Goal: Task Accomplishment & Management: Use online tool/utility

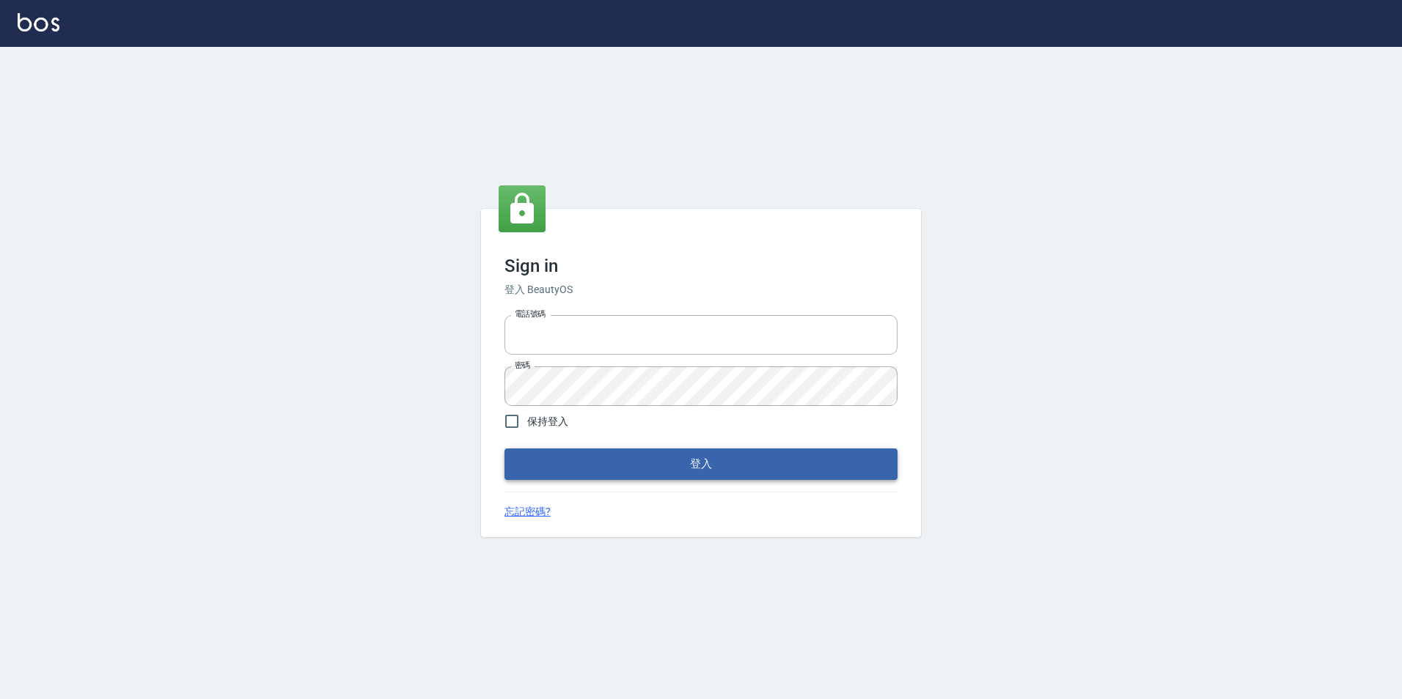
type input "0422269797"
click at [712, 477] on button "登入" at bounding box center [700, 464] width 393 height 31
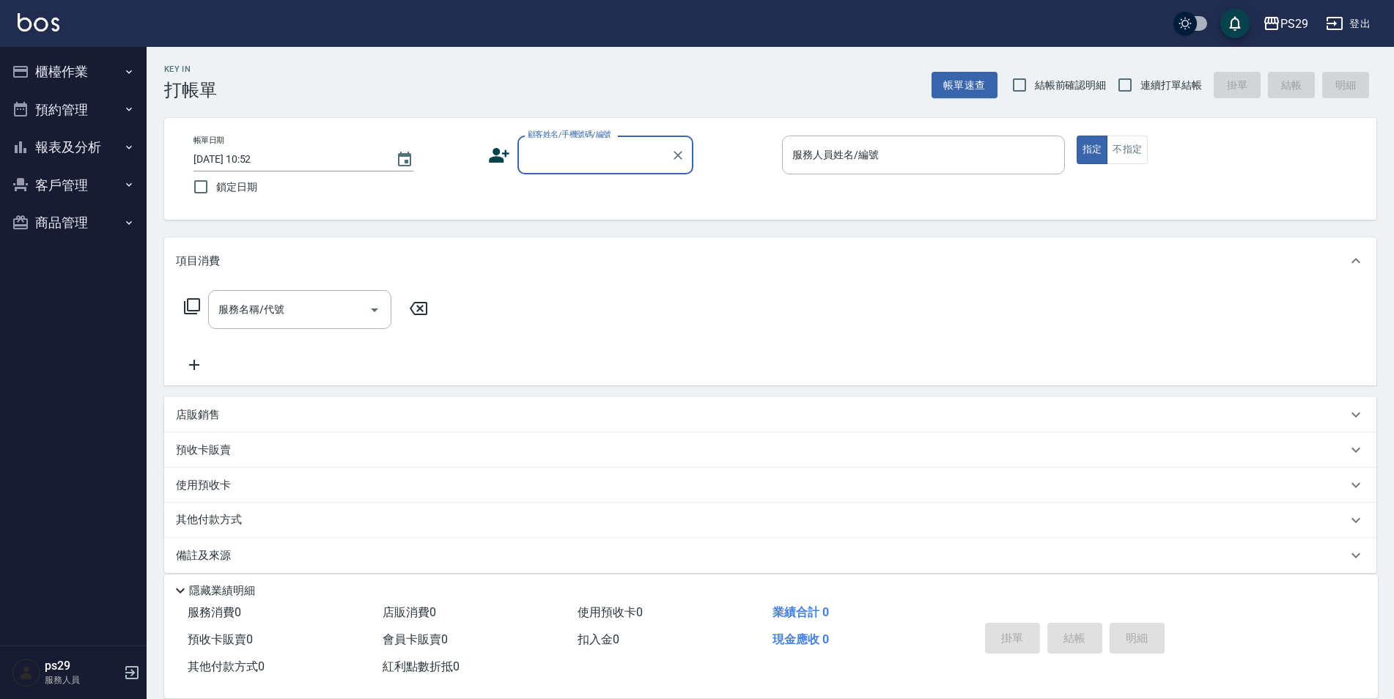
click at [51, 28] on img at bounding box center [39, 22] width 42 height 18
click at [94, 58] on button "櫃檯作業" at bounding box center [73, 72] width 135 height 38
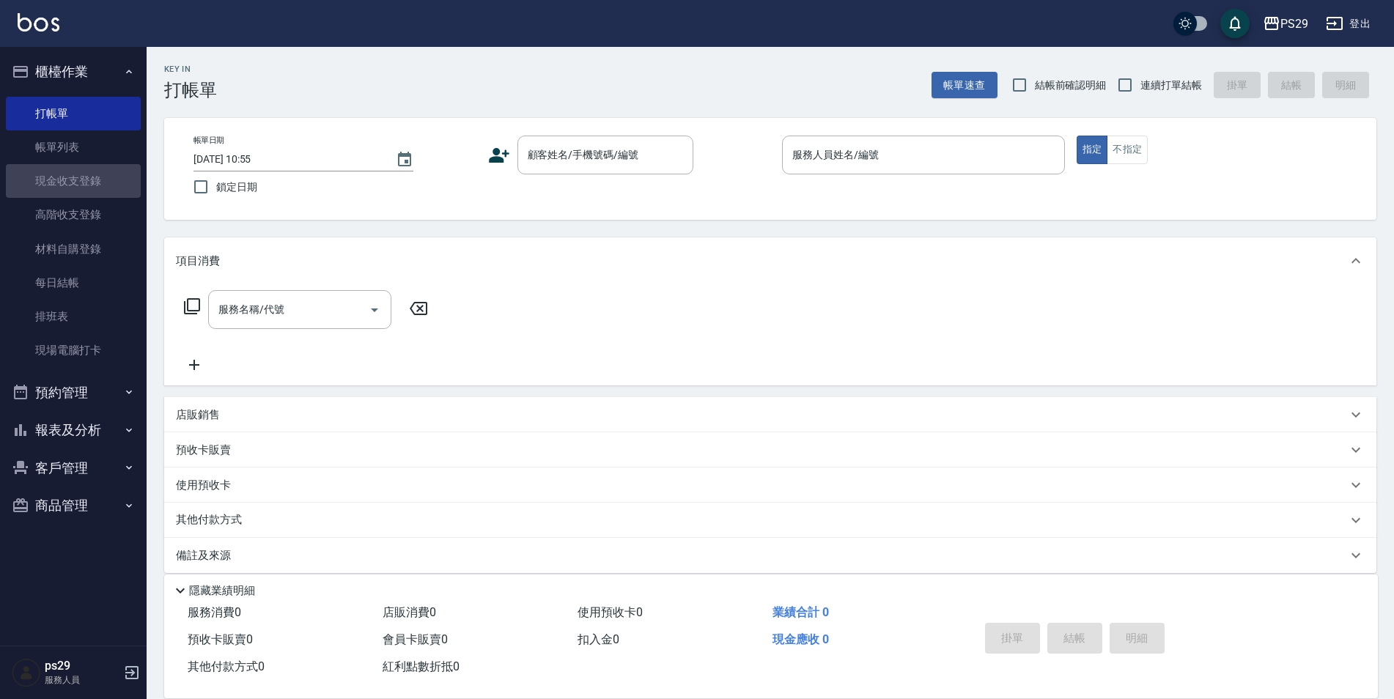
drag, startPoint x: 56, startPoint y: 174, endPoint x: 331, endPoint y: 205, distance: 276.7
click at [56, 174] on link "現金收支登錄" at bounding box center [73, 181] width 135 height 34
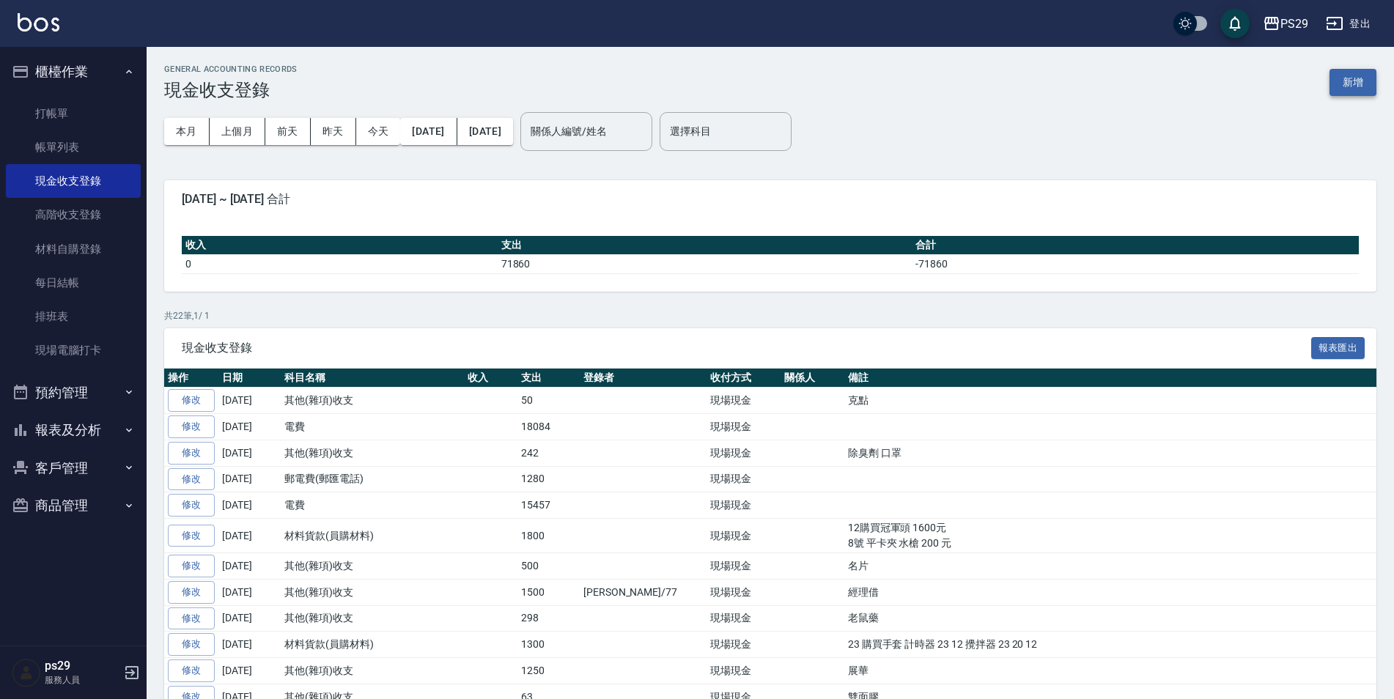
click at [1338, 84] on button "新增" at bounding box center [1353, 82] width 47 height 27
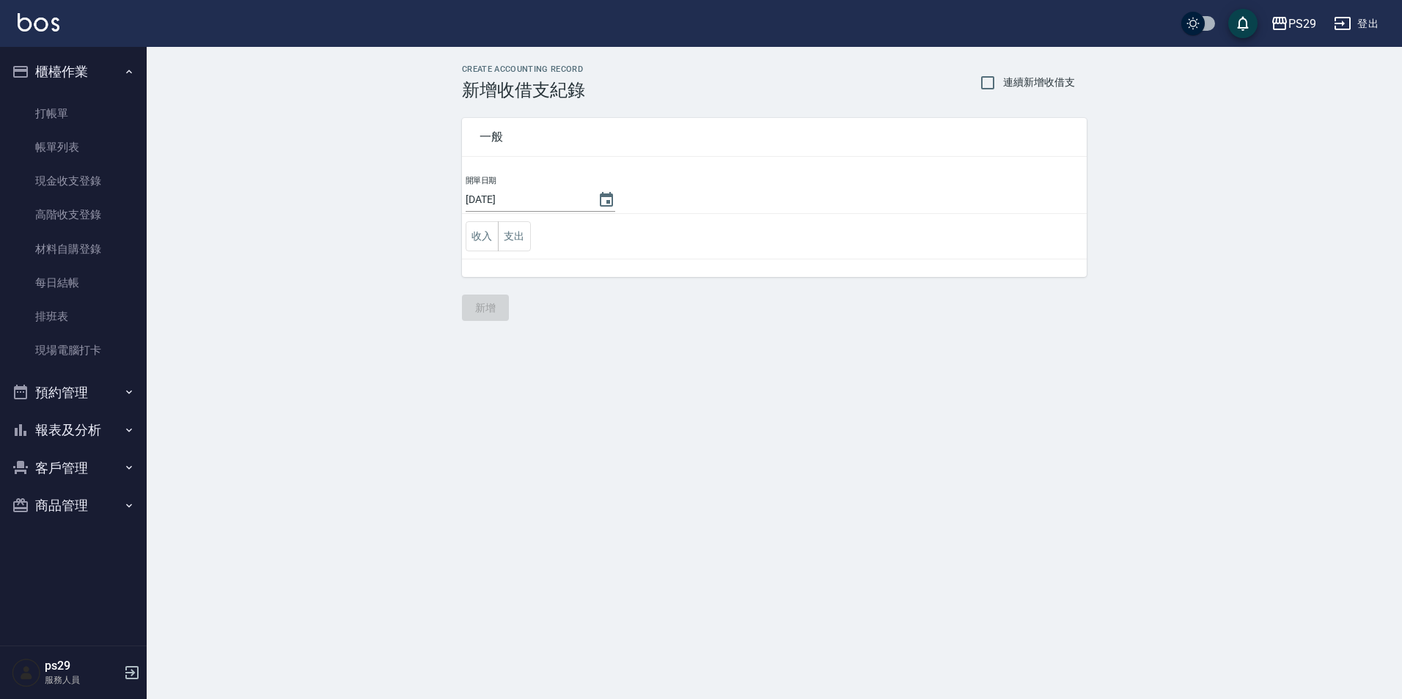
click at [533, 221] on td "收入 支出" at bounding box center [774, 236] width 625 height 45
click at [507, 240] on button "支出" at bounding box center [514, 236] width 33 height 30
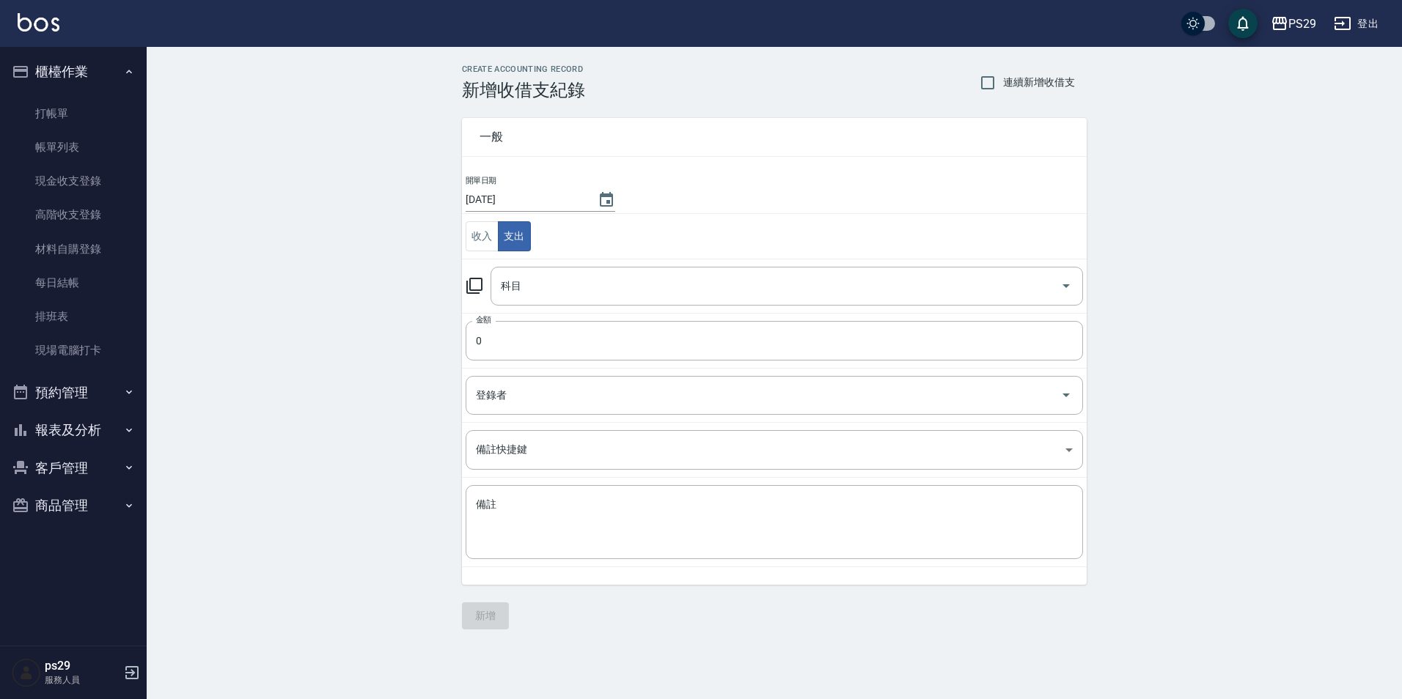
click at [527, 308] on td "科目 科目" at bounding box center [774, 286] width 625 height 54
click at [555, 299] on div "科目" at bounding box center [786, 286] width 592 height 39
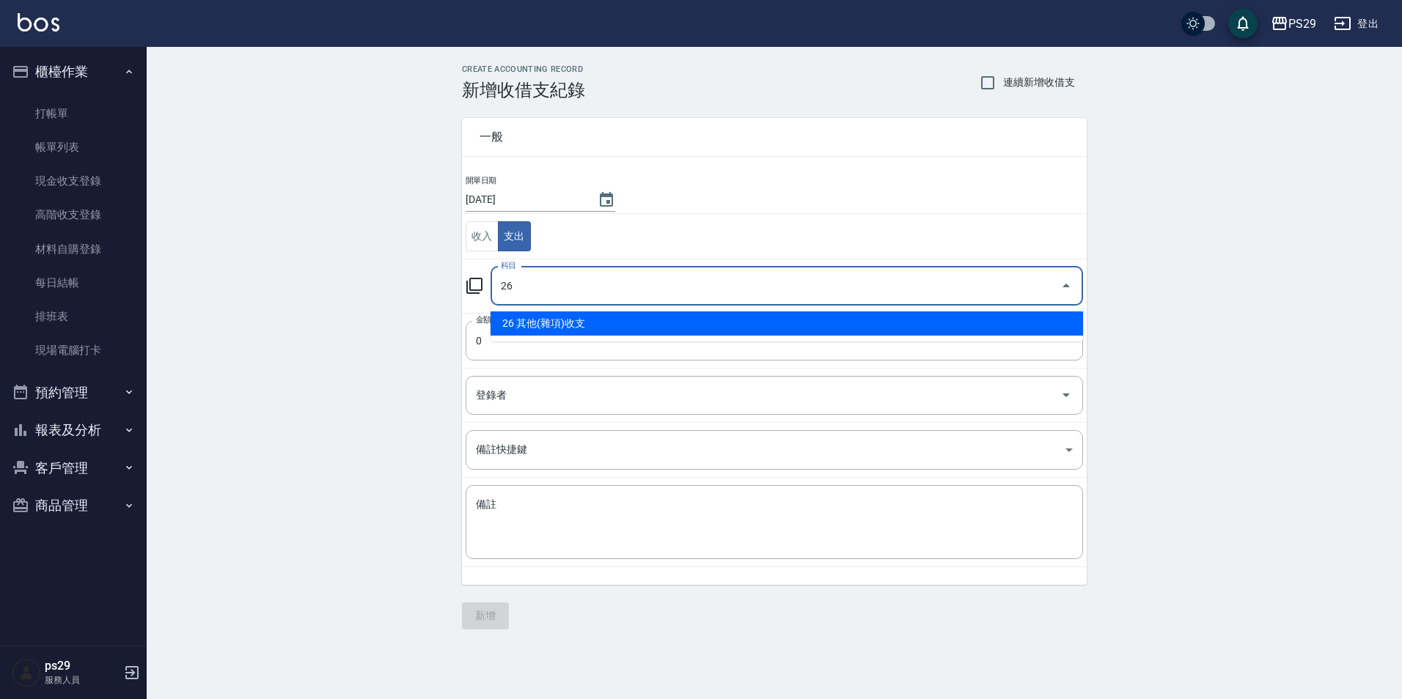
click at [559, 317] on li "26 其他(雜項)收支" at bounding box center [786, 324] width 592 height 24
type input "26 其他(雜項)收支"
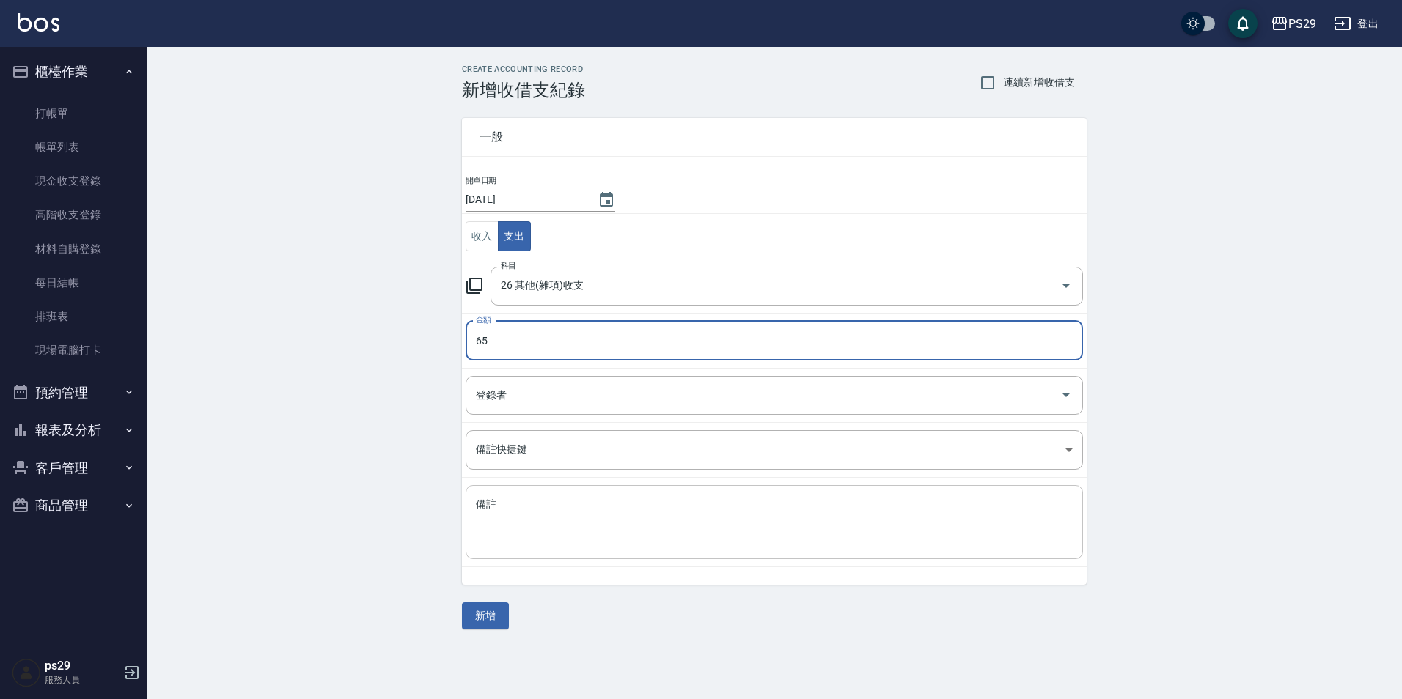
type input "65"
click at [548, 545] on textarea "備註" at bounding box center [774, 523] width 597 height 50
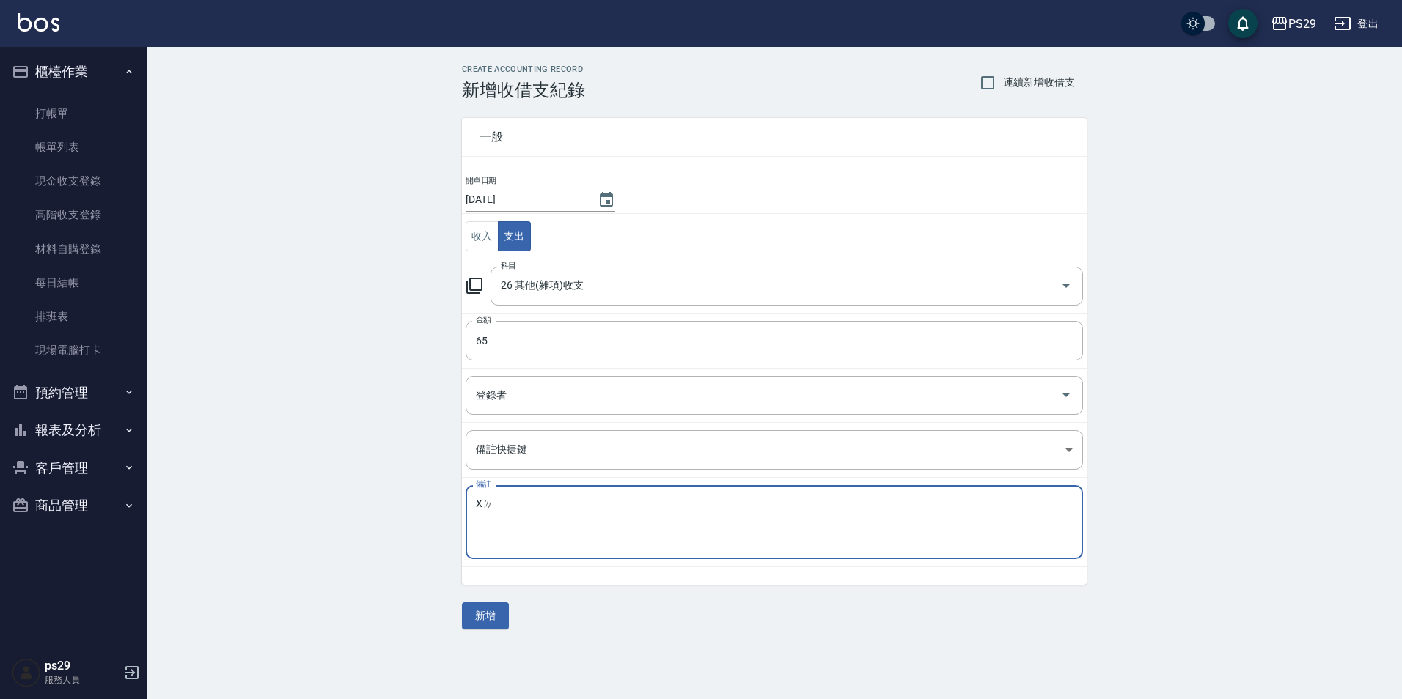
type textarea "X"
type textarea "垃圾袋"
click at [463, 608] on button "新增" at bounding box center [485, 616] width 47 height 27
